Goal: Find specific page/section: Find specific page/section

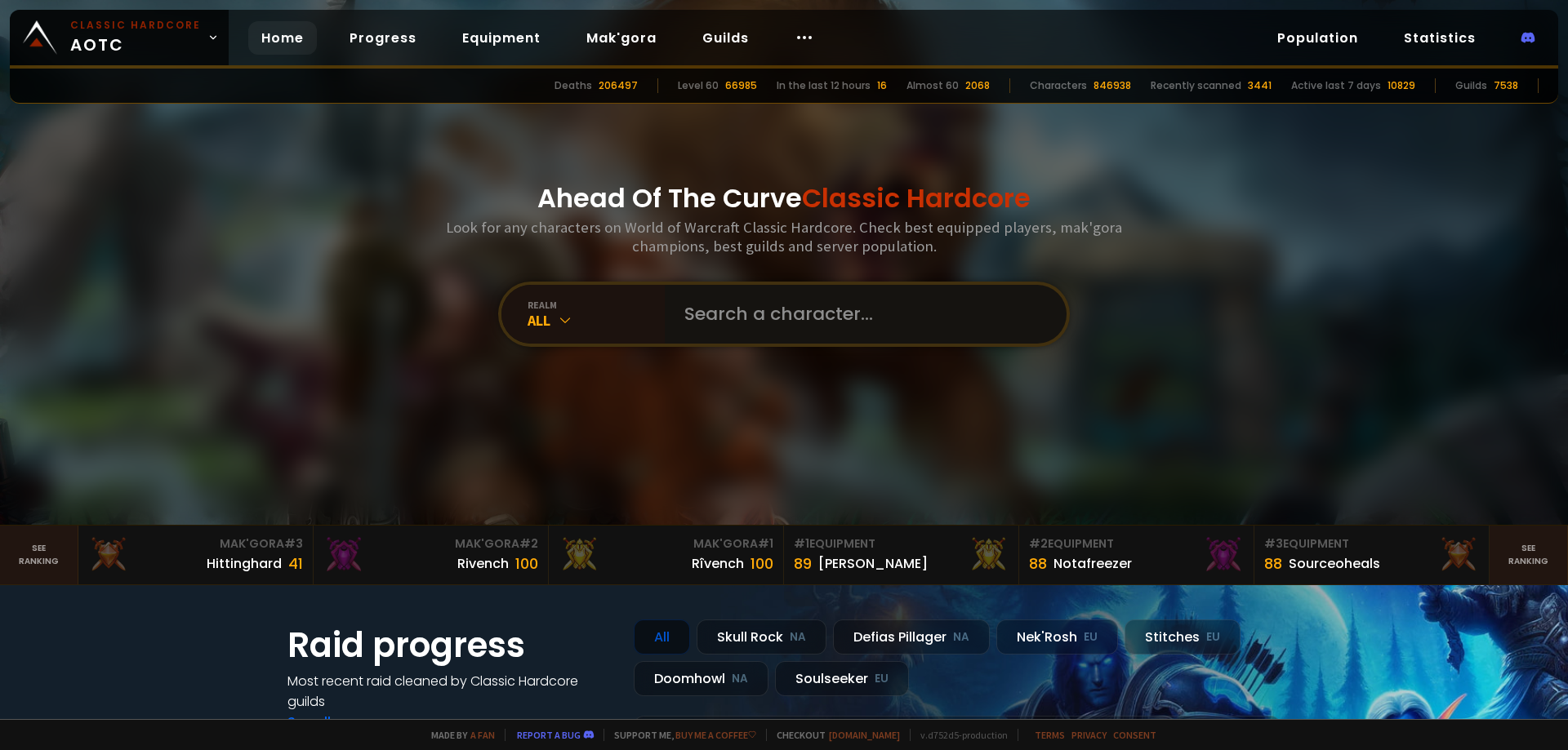
click at [803, 311] on input "text" at bounding box center [861, 314] width 372 height 59
paste input "Pareidolia"
type input "Pareidolia"
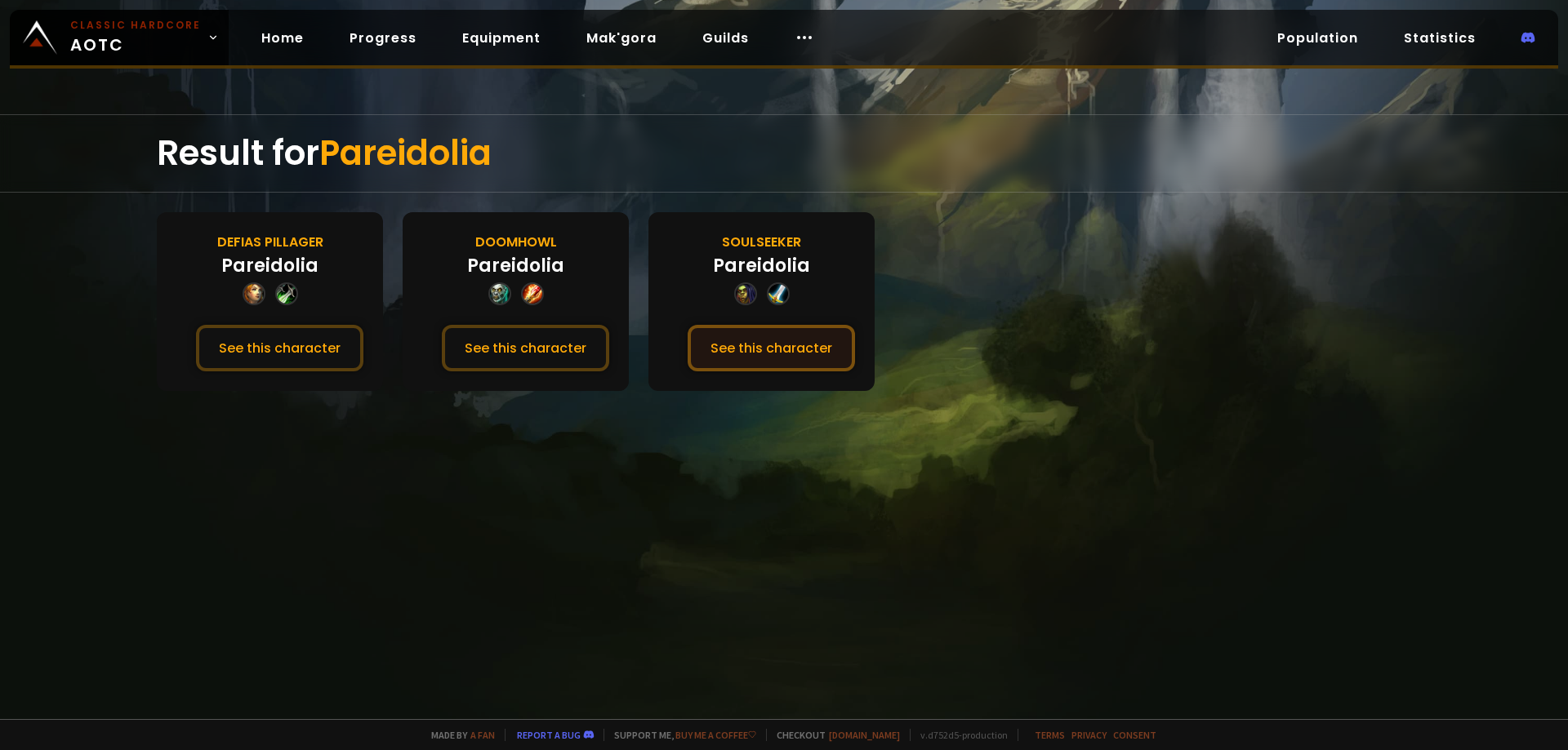
click at [770, 351] on button "See this character" at bounding box center [771, 348] width 167 height 46
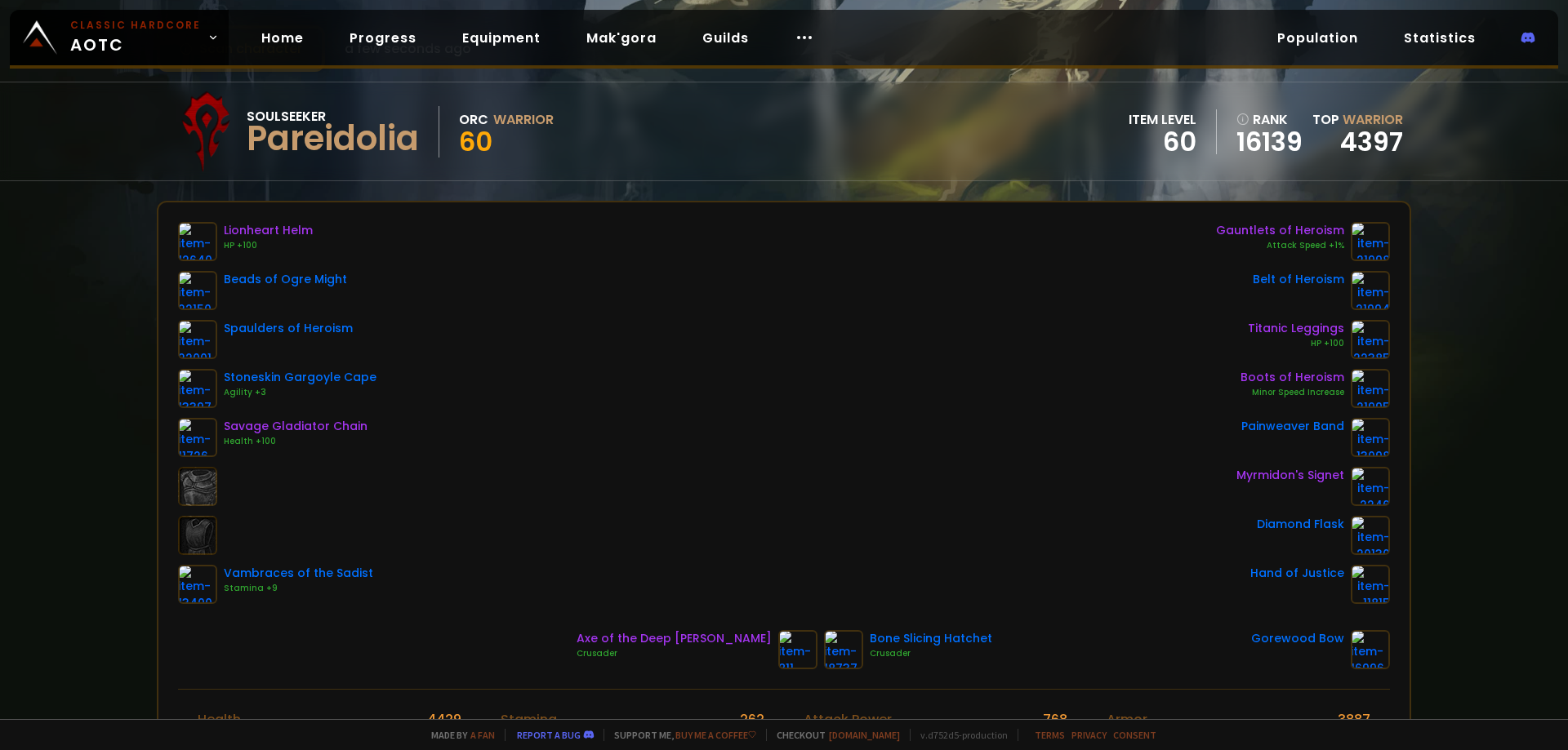
scroll to position [81, 0]
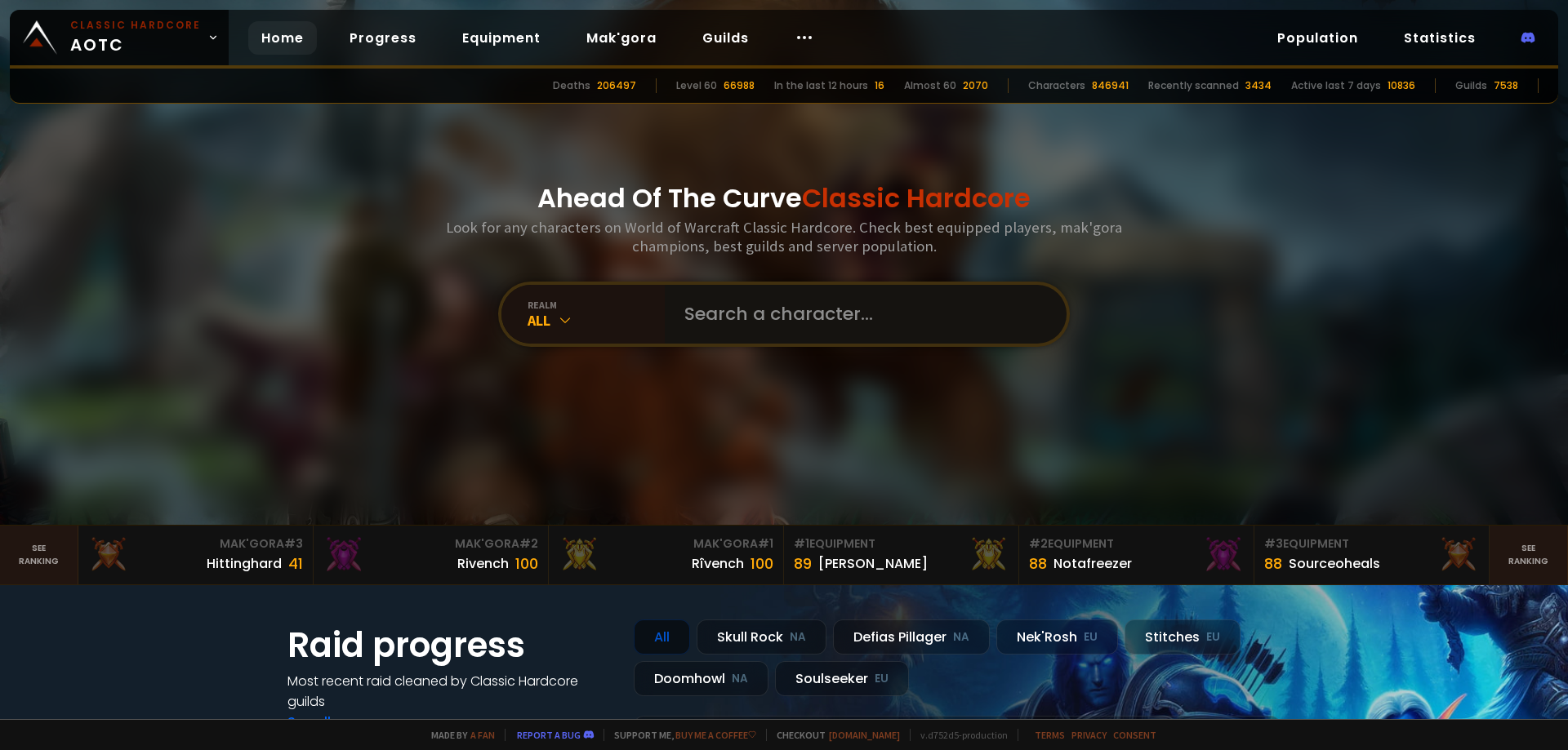
click at [793, 307] on input "text" at bounding box center [861, 314] width 372 height 59
paste input "Kazutoo"
type input "Kazutoo"
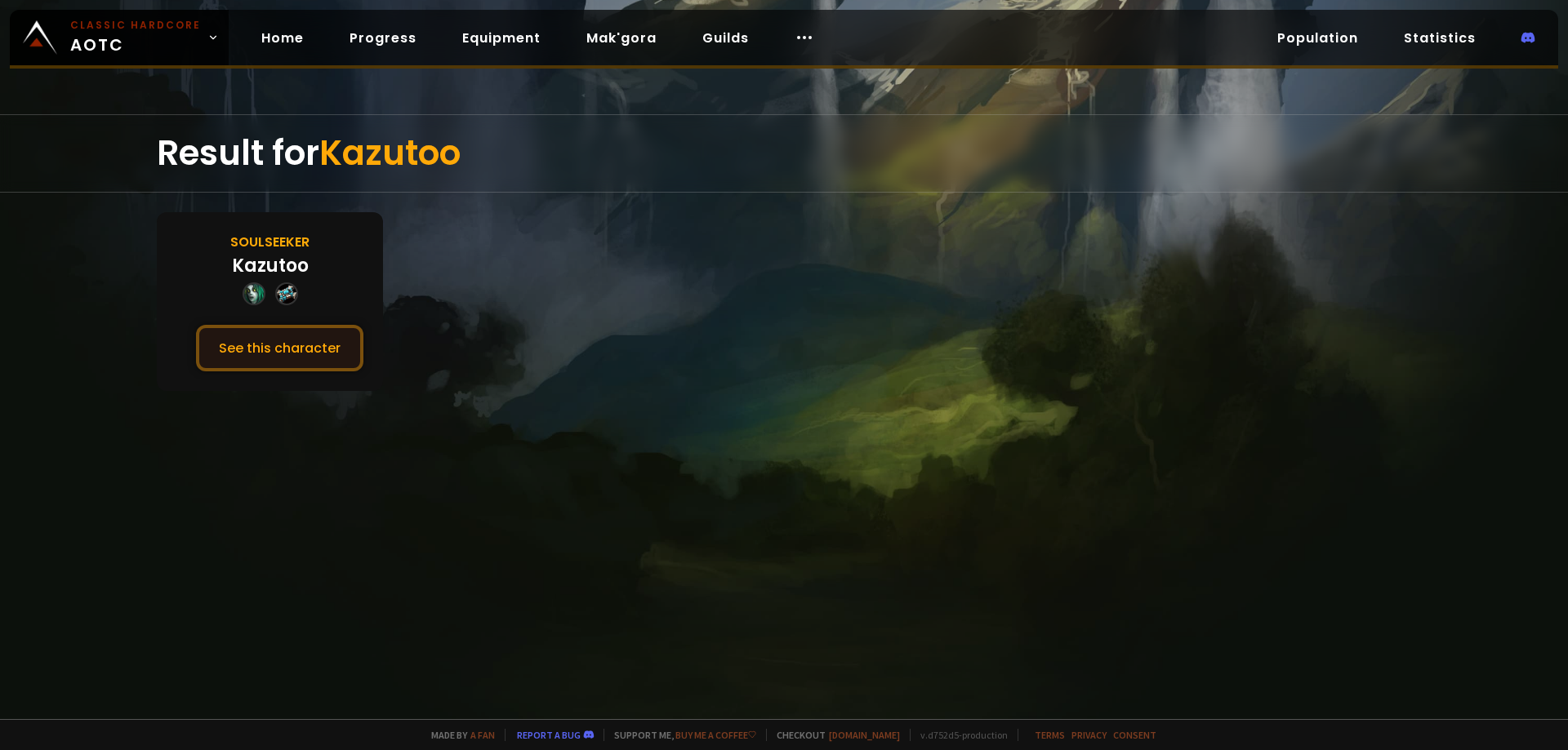
click at [244, 345] on button "See this character" at bounding box center [279, 348] width 167 height 46
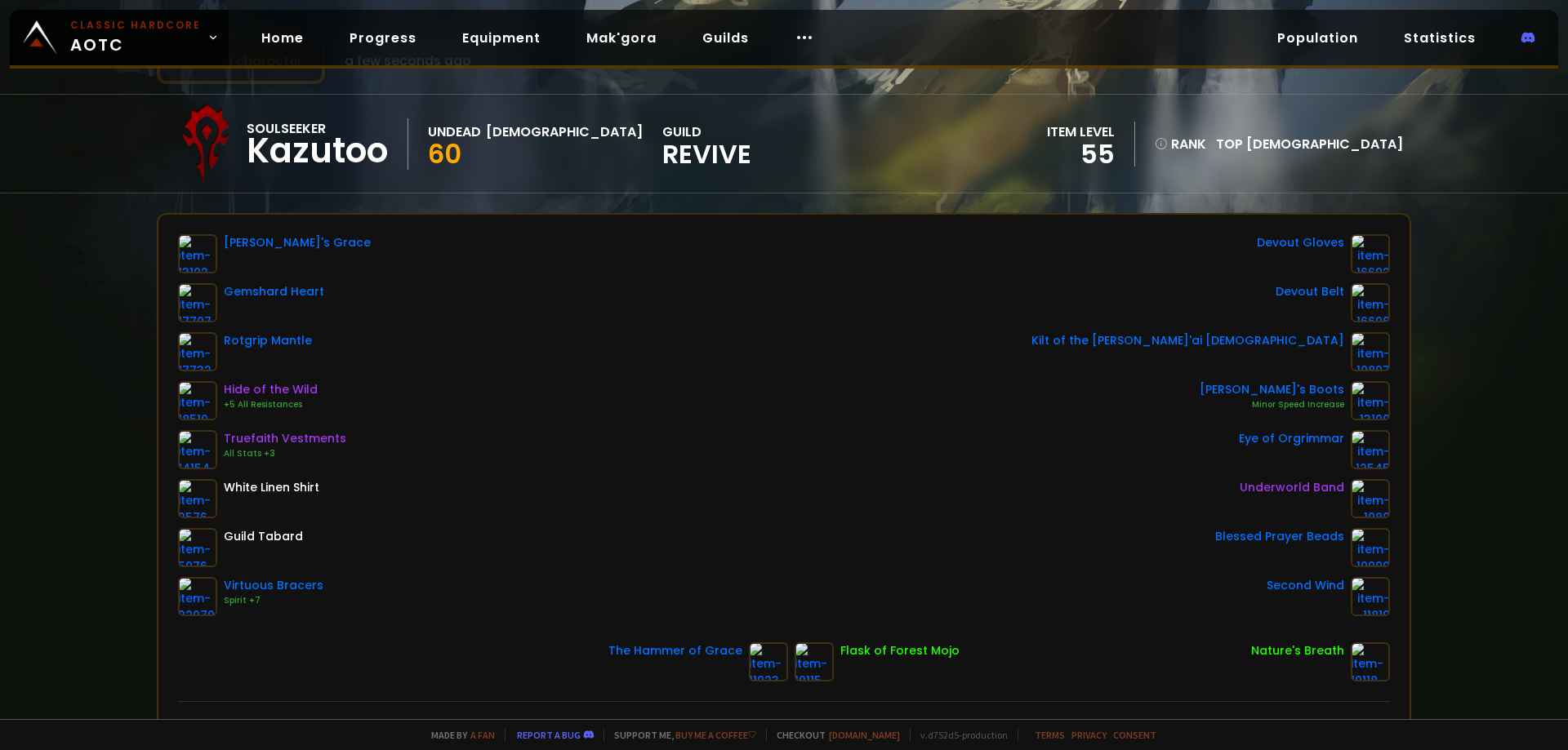
scroll to position [81, 0]
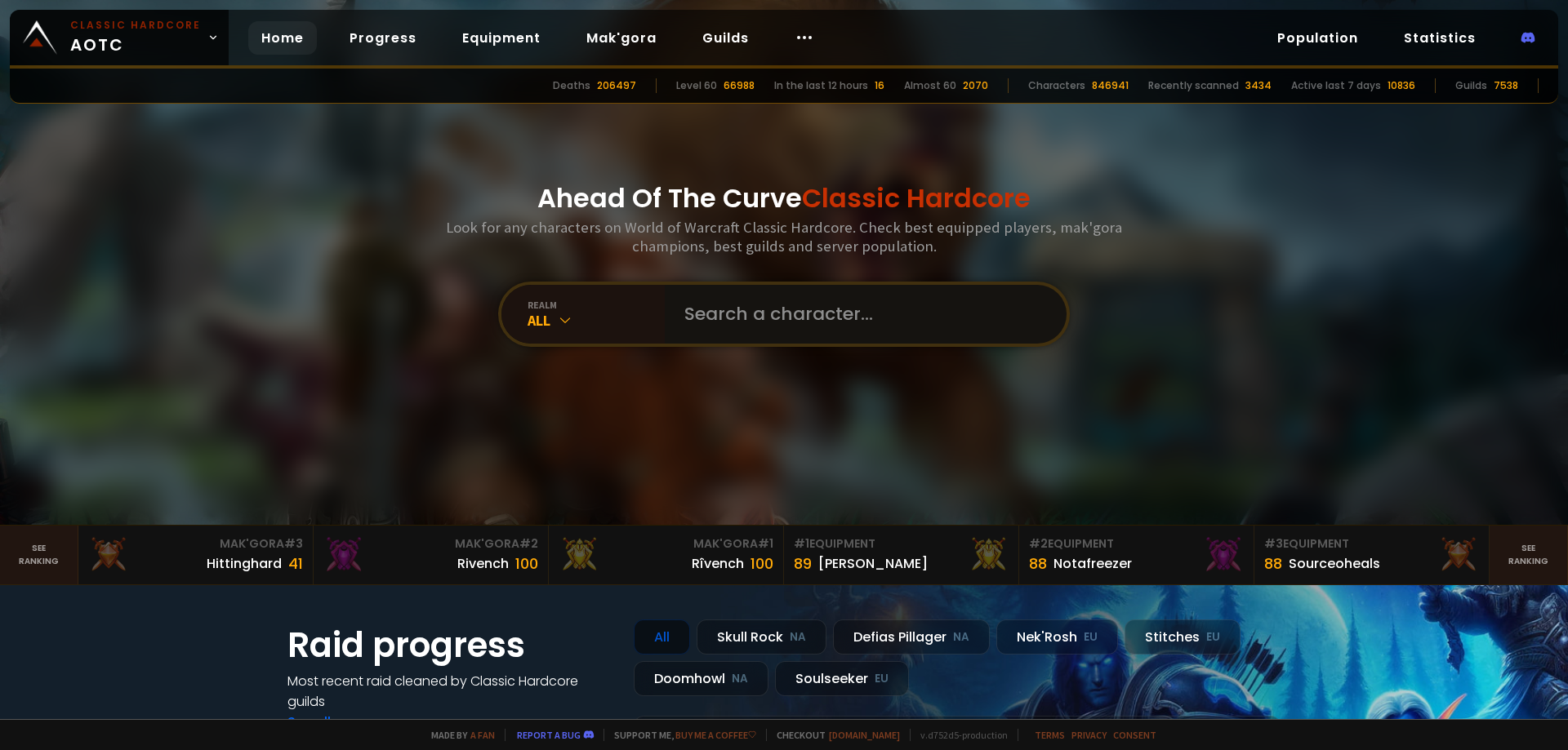
click at [734, 310] on input "text" at bounding box center [861, 314] width 372 height 59
paste input "Mortsubit"
type input "Mortsubit"
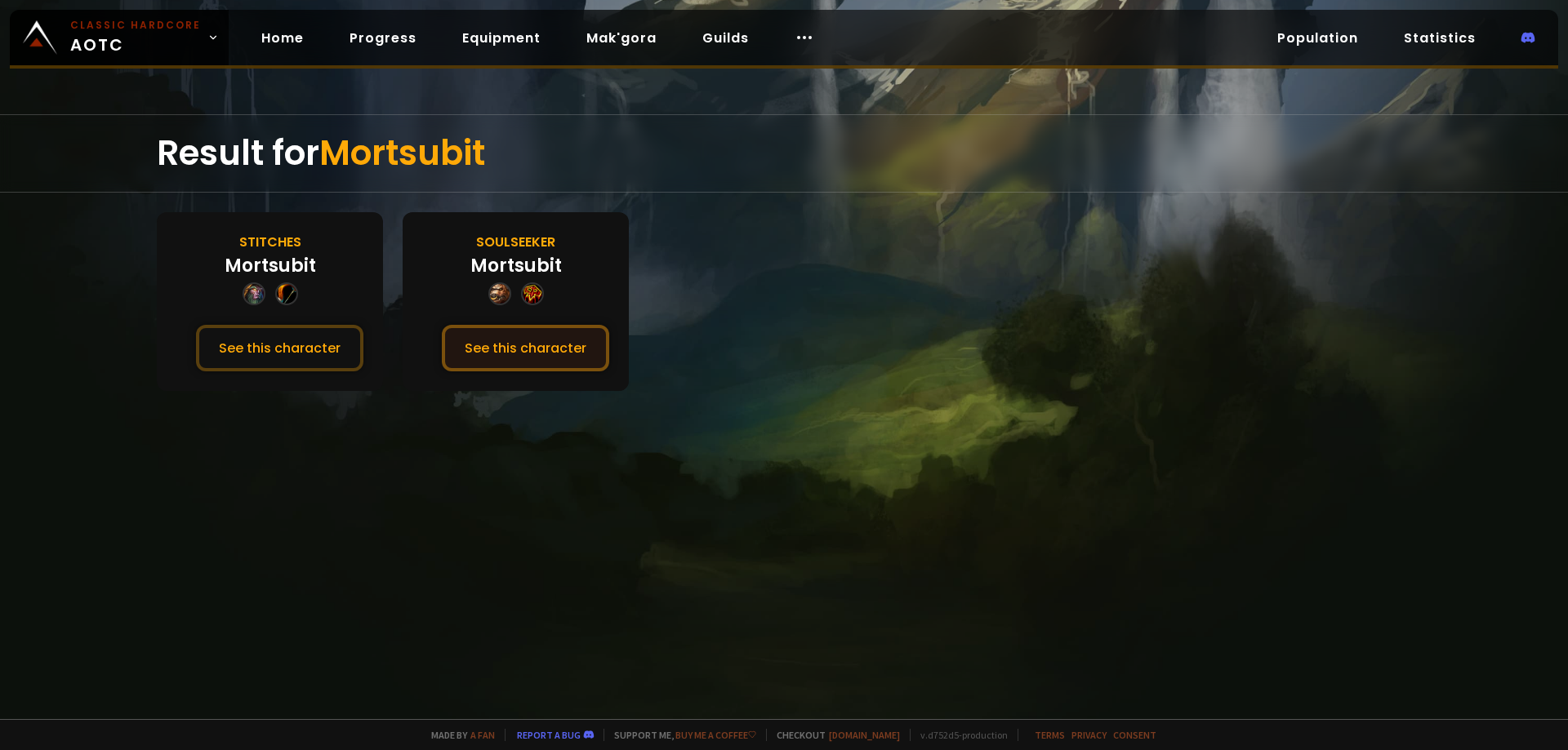
click at [546, 350] on button "See this character" at bounding box center [525, 348] width 167 height 46
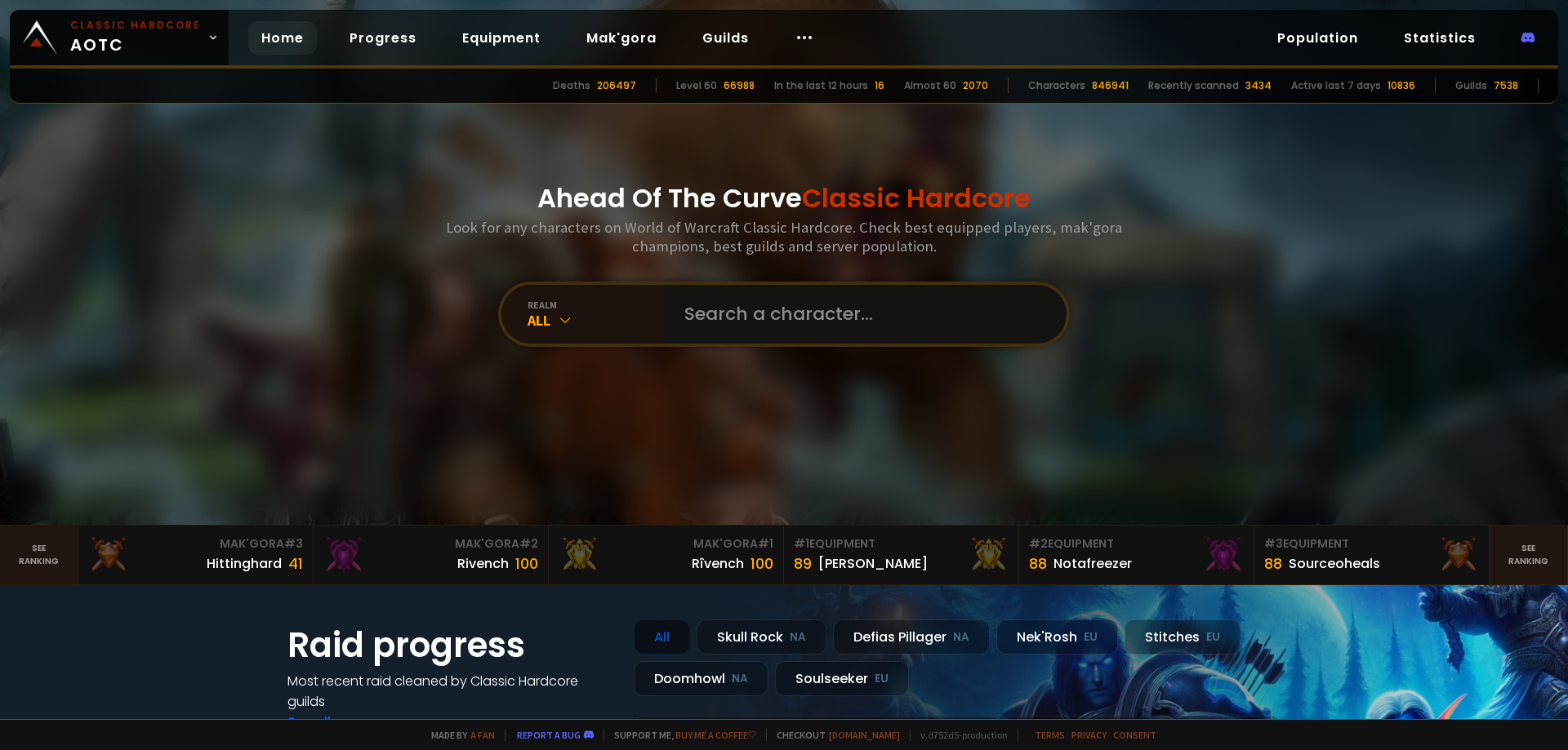
click at [724, 316] on input "text" at bounding box center [861, 314] width 372 height 59
paste input "Mojobaby"
type input "Mojobaby"
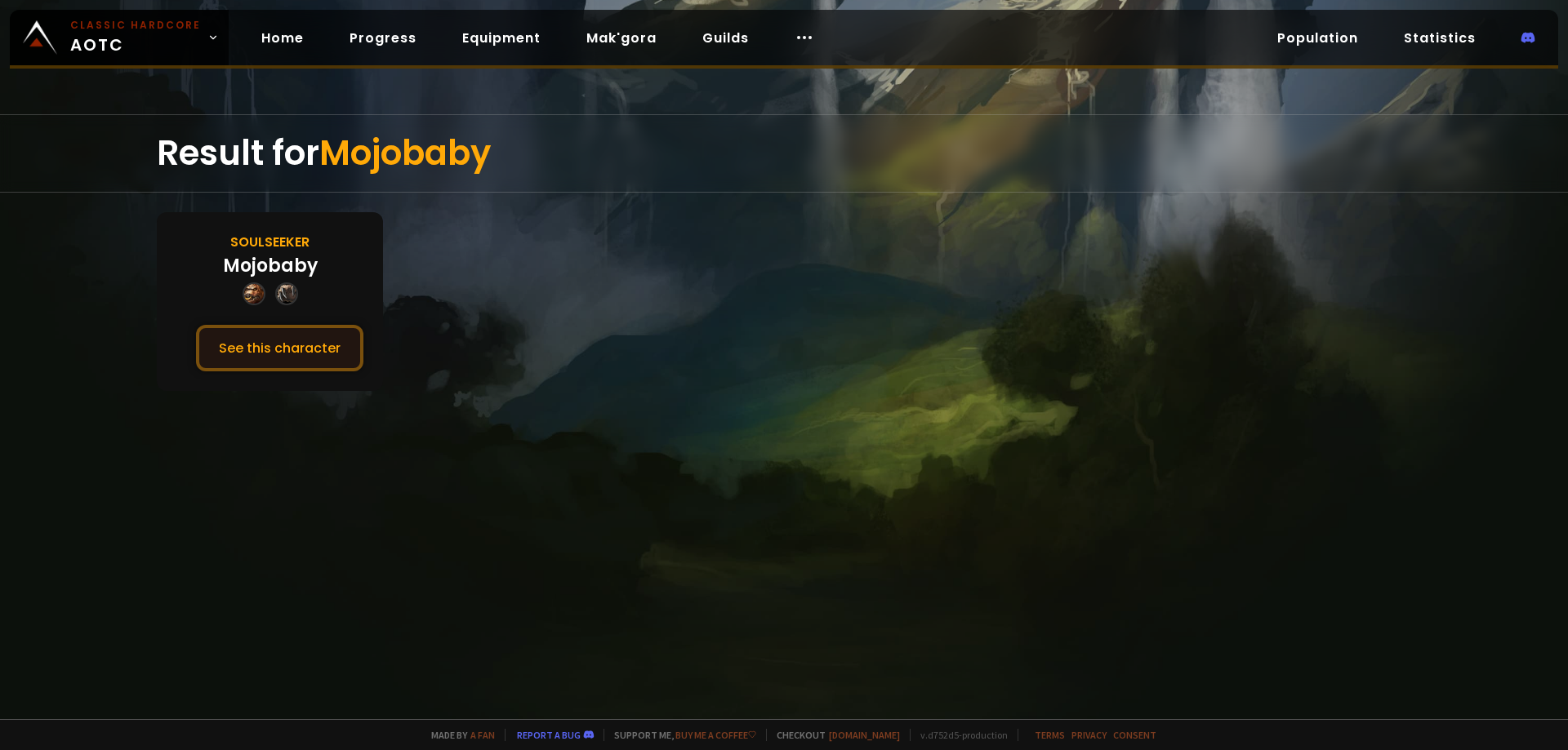
click at [265, 340] on button "See this character" at bounding box center [279, 348] width 167 height 46
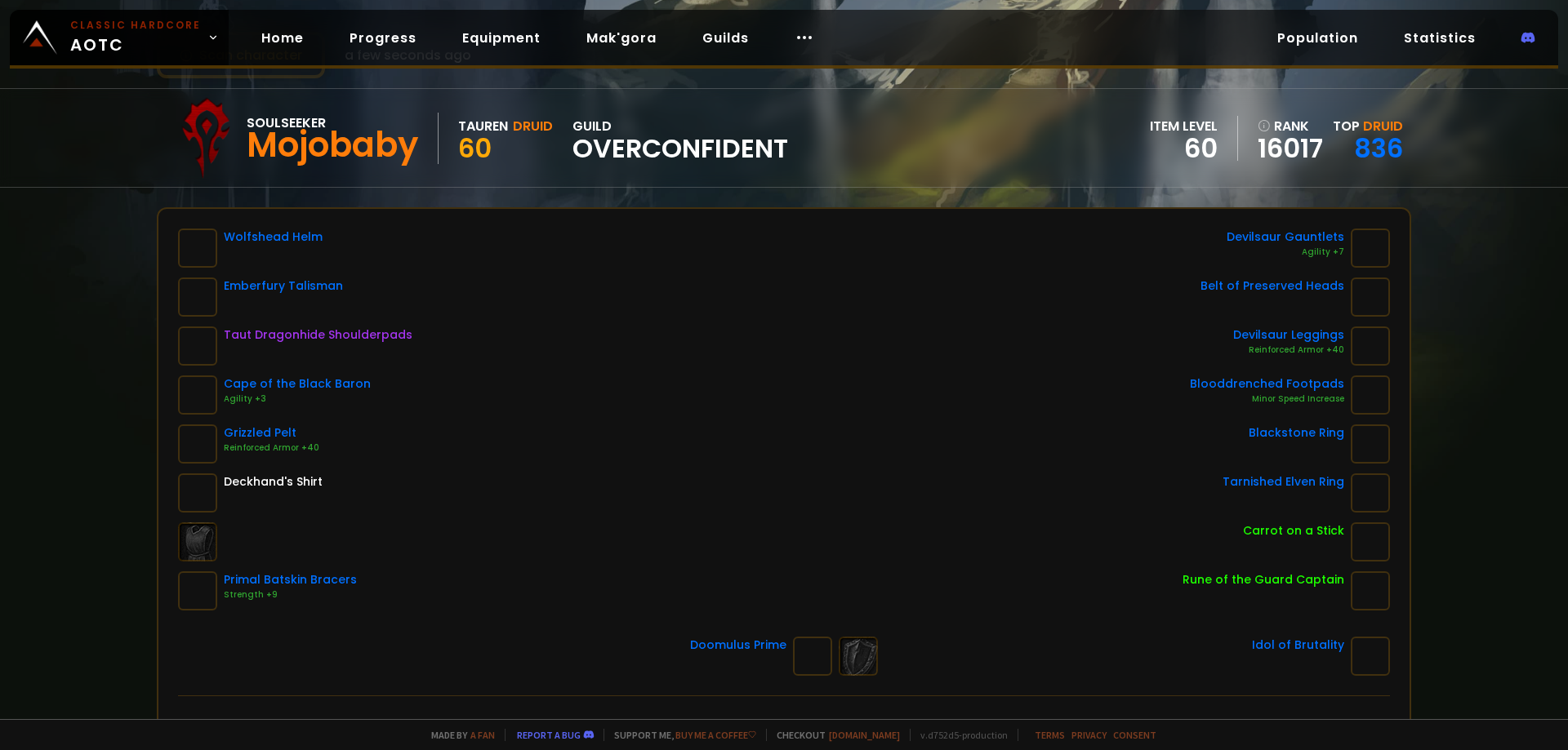
scroll to position [164, 0]
